Goal: Transaction & Acquisition: Purchase product/service

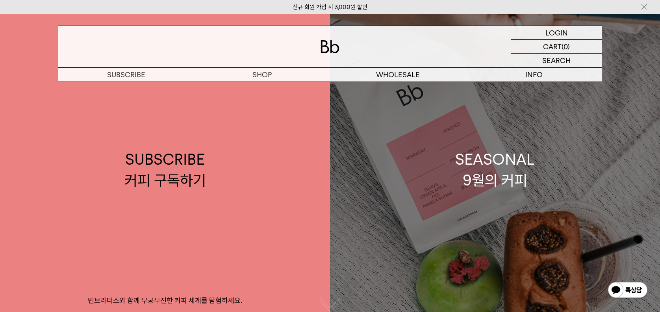
click at [492, 175] on div "SEASONAL 9월의 커피" at bounding box center [495, 170] width 80 height 42
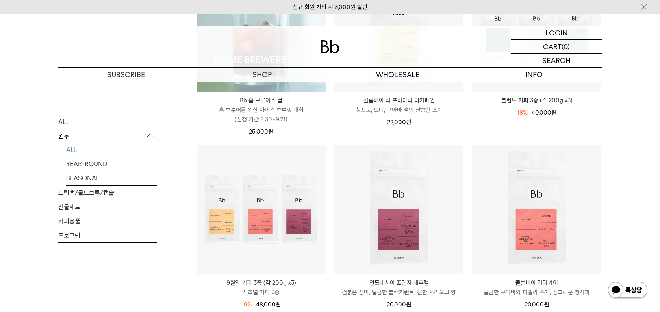
scroll to position [197, 0]
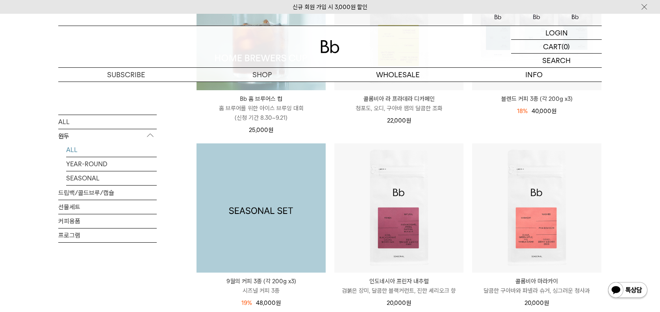
click at [229, 205] on img at bounding box center [261, 207] width 129 height 129
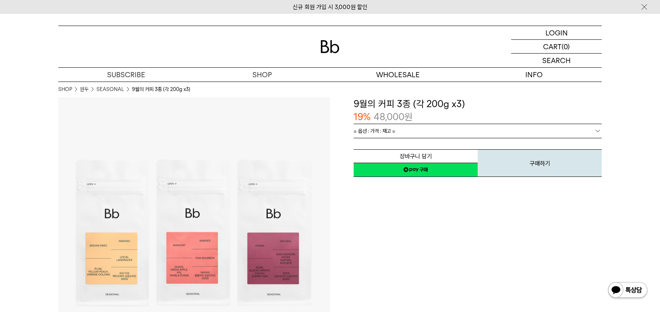
click at [363, 134] on span "= 옵션 : 가격 : 재고 =" at bounding box center [375, 131] width 42 height 14
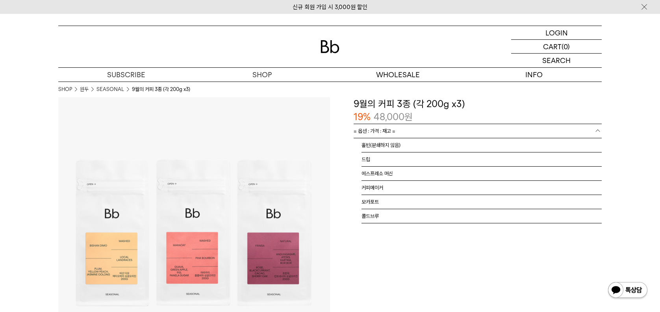
click at [363, 134] on span "= 옵션 : 가격 : 재고 =" at bounding box center [375, 131] width 42 height 14
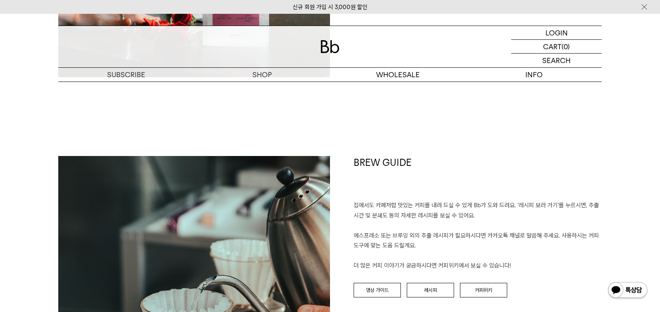
scroll to position [1575, 0]
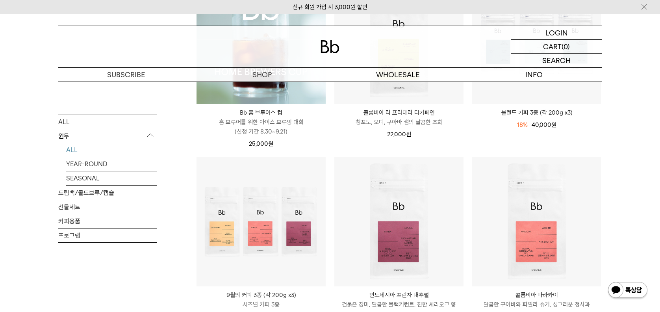
scroll to position [197, 0]
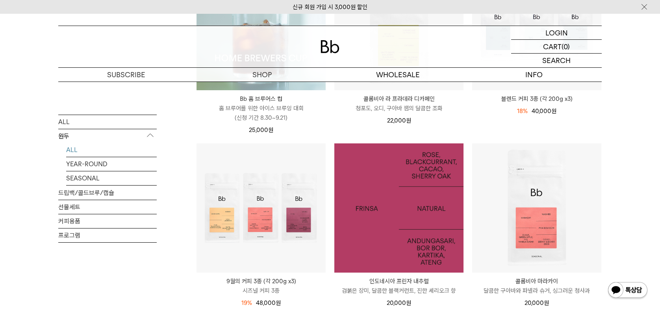
click at [424, 206] on img at bounding box center [398, 207] width 129 height 129
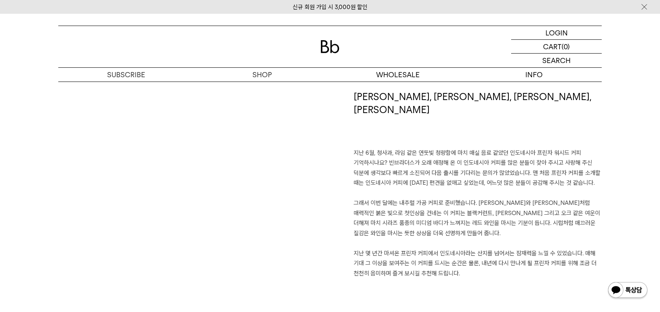
scroll to position [551, 0]
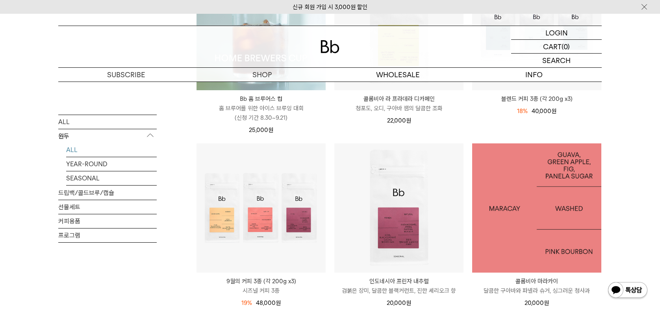
click at [531, 223] on img at bounding box center [536, 207] width 129 height 129
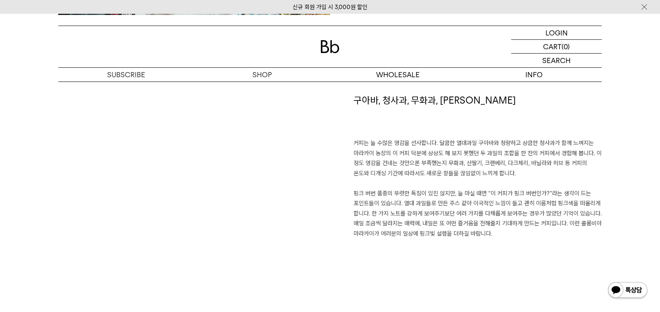
scroll to position [512, 0]
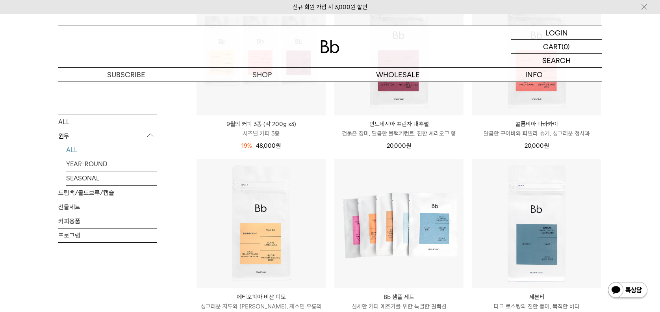
scroll to position [354, 0]
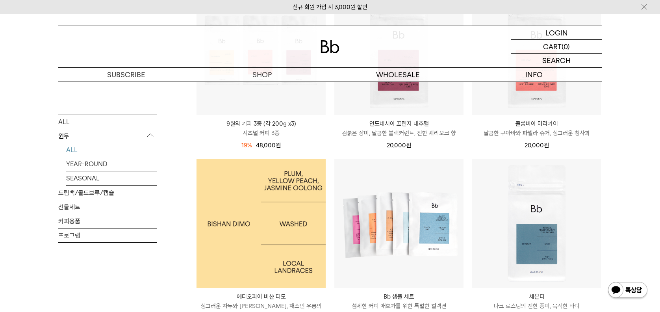
click at [258, 214] on img at bounding box center [261, 223] width 129 height 129
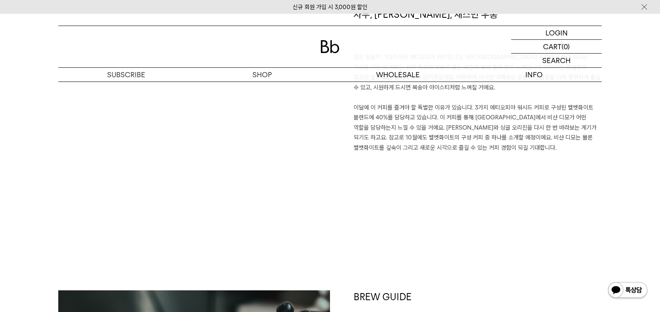
scroll to position [591, 0]
